Goal: Book appointment/travel/reservation

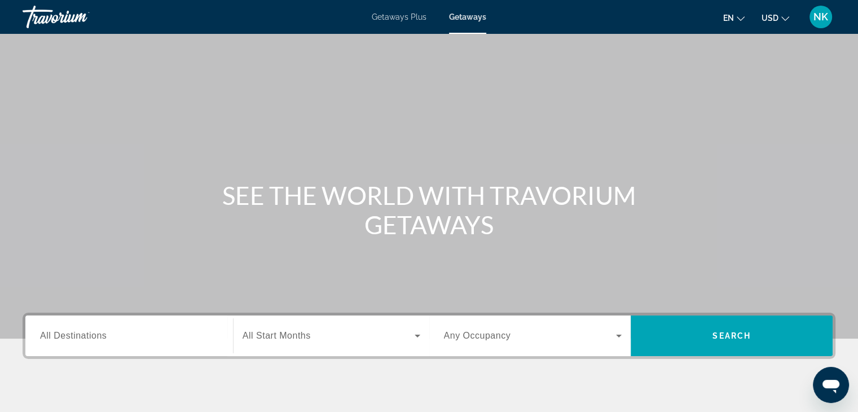
click at [836, 19] on div "Getaways Plus Getaways en English Español Français Italiano Português русский U…" at bounding box center [429, 16] width 858 height 29
click at [822, 18] on span "NK" at bounding box center [820, 16] width 15 height 11
